Goal: Transaction & Acquisition: Purchase product/service

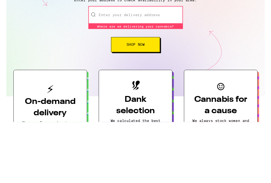
scroll to position [15, 0]
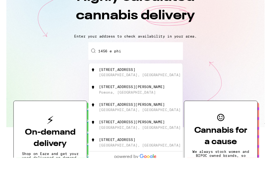
click at [135, 97] on div "[STREET_ADDRESS]" at bounding box center [116, 99] width 38 height 4
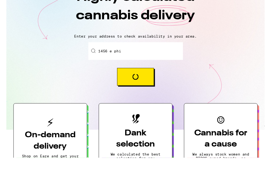
type input "[STREET_ADDRESS]"
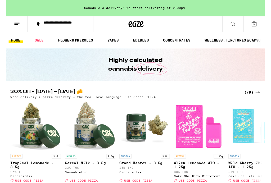
click at [71, 43] on link "FLOWER & PREROLLS" at bounding box center [73, 42] width 42 height 6
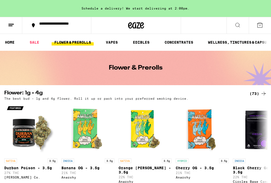
click at [15, 26] on button at bounding box center [11, 25] width 22 height 17
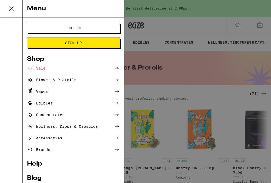
click at [61, 82] on div "Flower & Prerolls" at bounding box center [51, 80] width 49 height 6
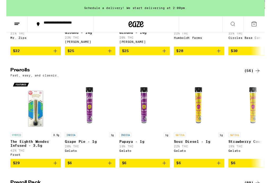
scroll to position [255, 0]
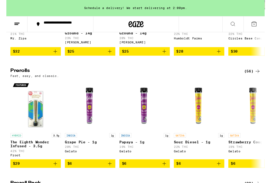
click at [256, 78] on div "(56)" at bounding box center [257, 75] width 17 height 6
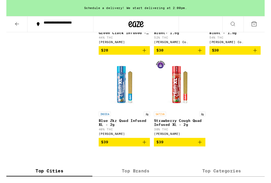
scroll to position [1755, 0]
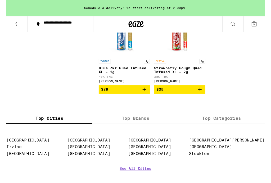
scroll to position [1815, 0]
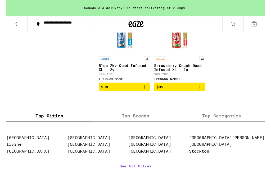
click at [178, 57] on img "Open page for Strawberry Cough Quad Infused XL - 2g from Jeeter" at bounding box center [181, 30] width 53 height 53
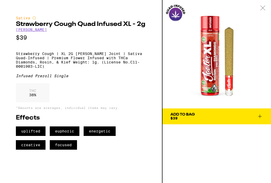
scroll to position [1210, 0]
